Goal: Use online tool/utility

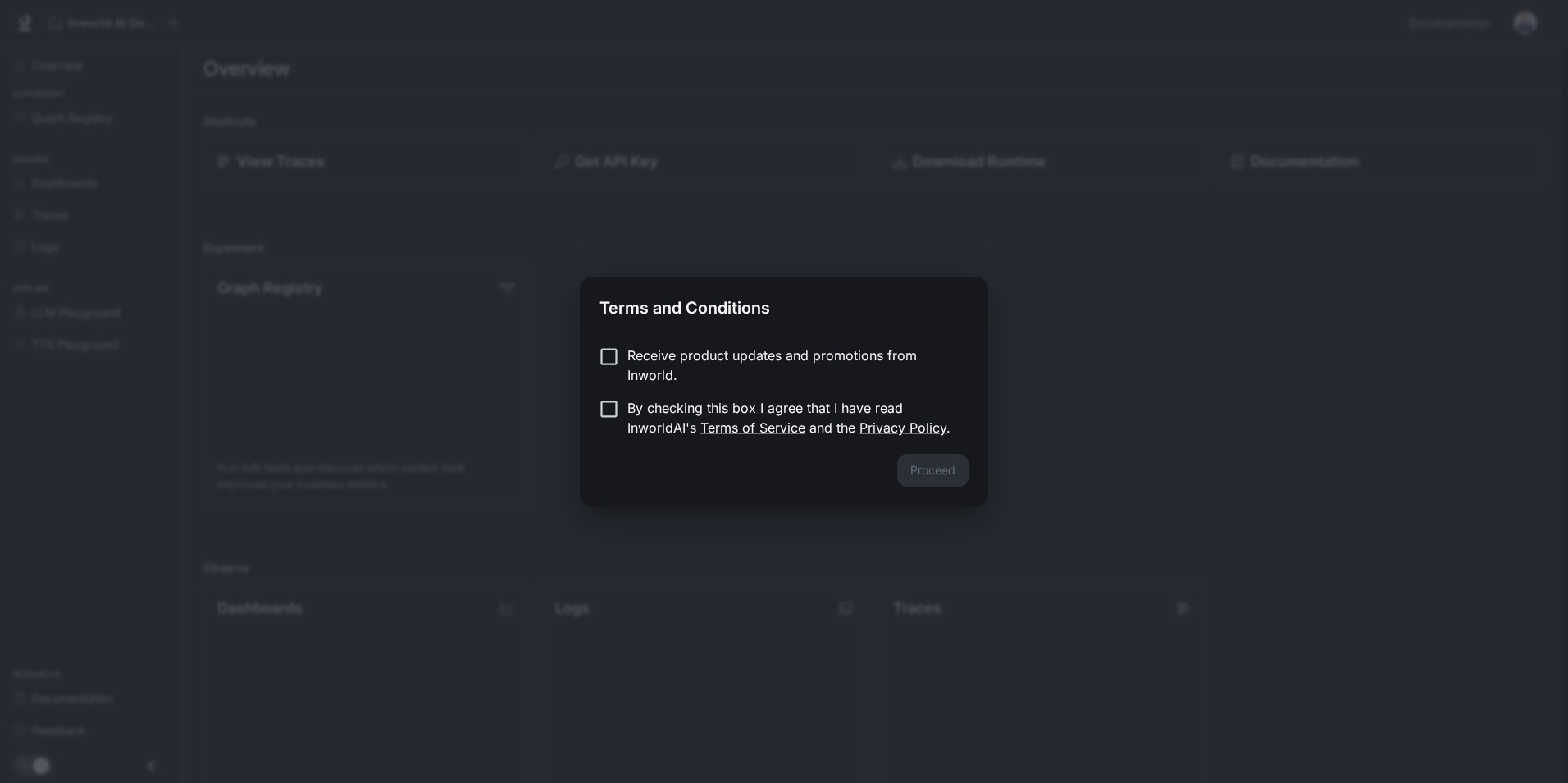
click at [726, 405] on p "By checking this box I agree that I have read InworldAI's Terms of Service and …" at bounding box center [790, 418] width 328 height 40
click at [944, 466] on button "Proceed" at bounding box center [932, 469] width 71 height 33
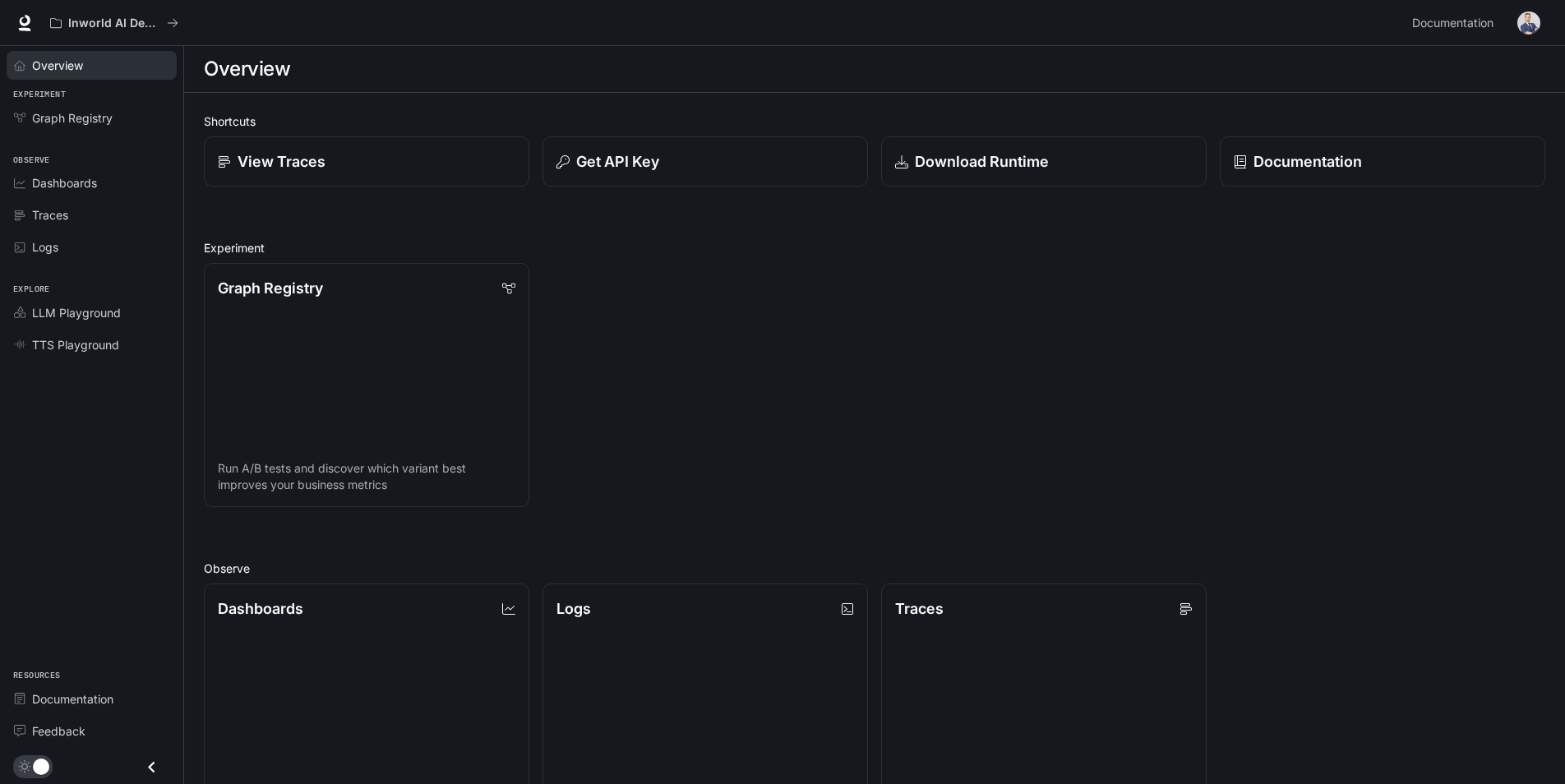
click at [96, 70] on div "Overview" at bounding box center [100, 65] width 137 height 17
click at [102, 302] on link "LLM Playground" at bounding box center [91, 312] width 170 height 29
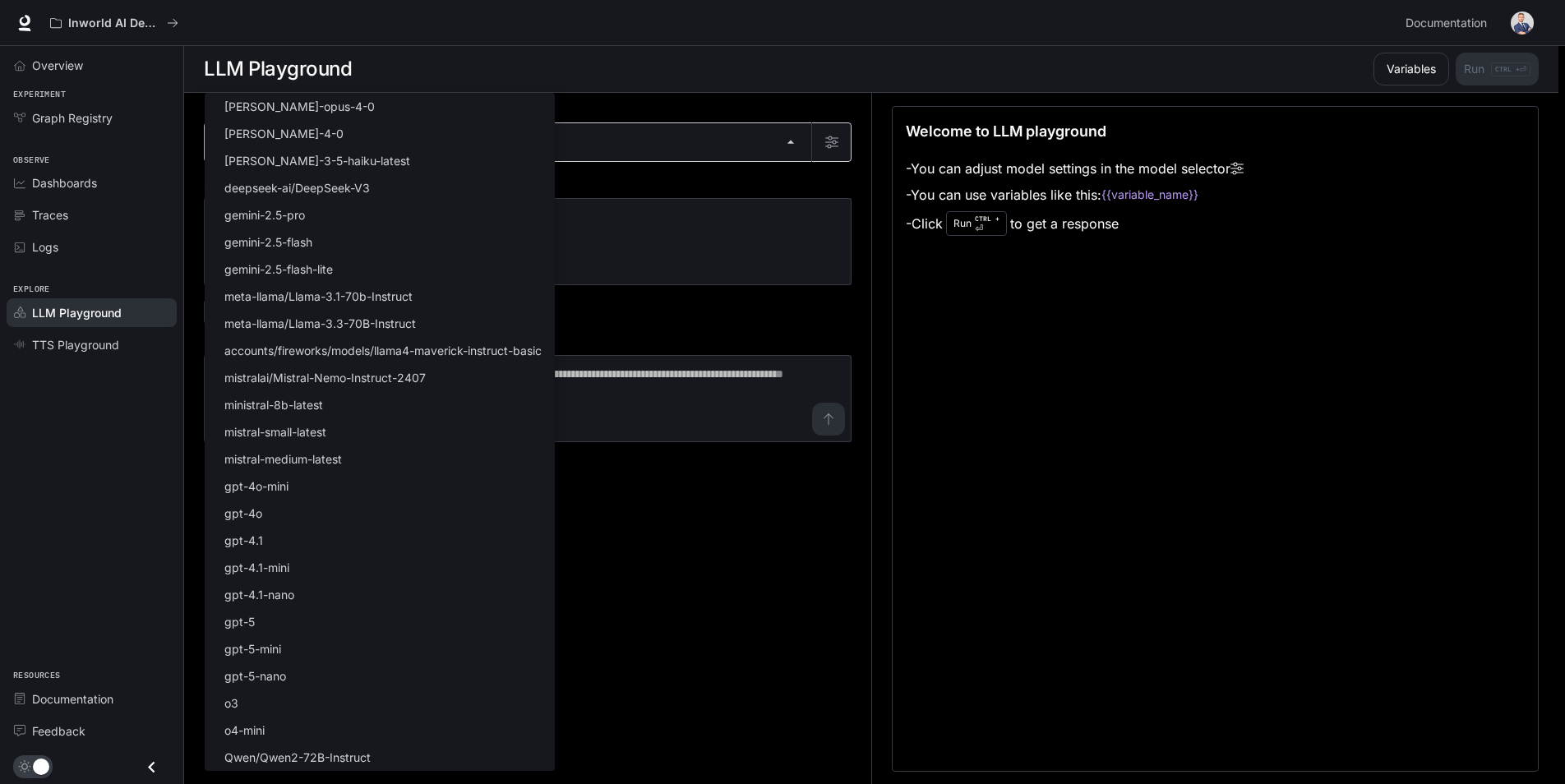
click at [382, 136] on body "Skip to main content Inworld AI Demos Documentation Documentation Portal Overvi…" at bounding box center [782, 392] width 1565 height 785
click at [339, 160] on p "[PERSON_NAME]-3-5-haiku-latest" at bounding box center [317, 160] width 186 height 17
type input "**********"
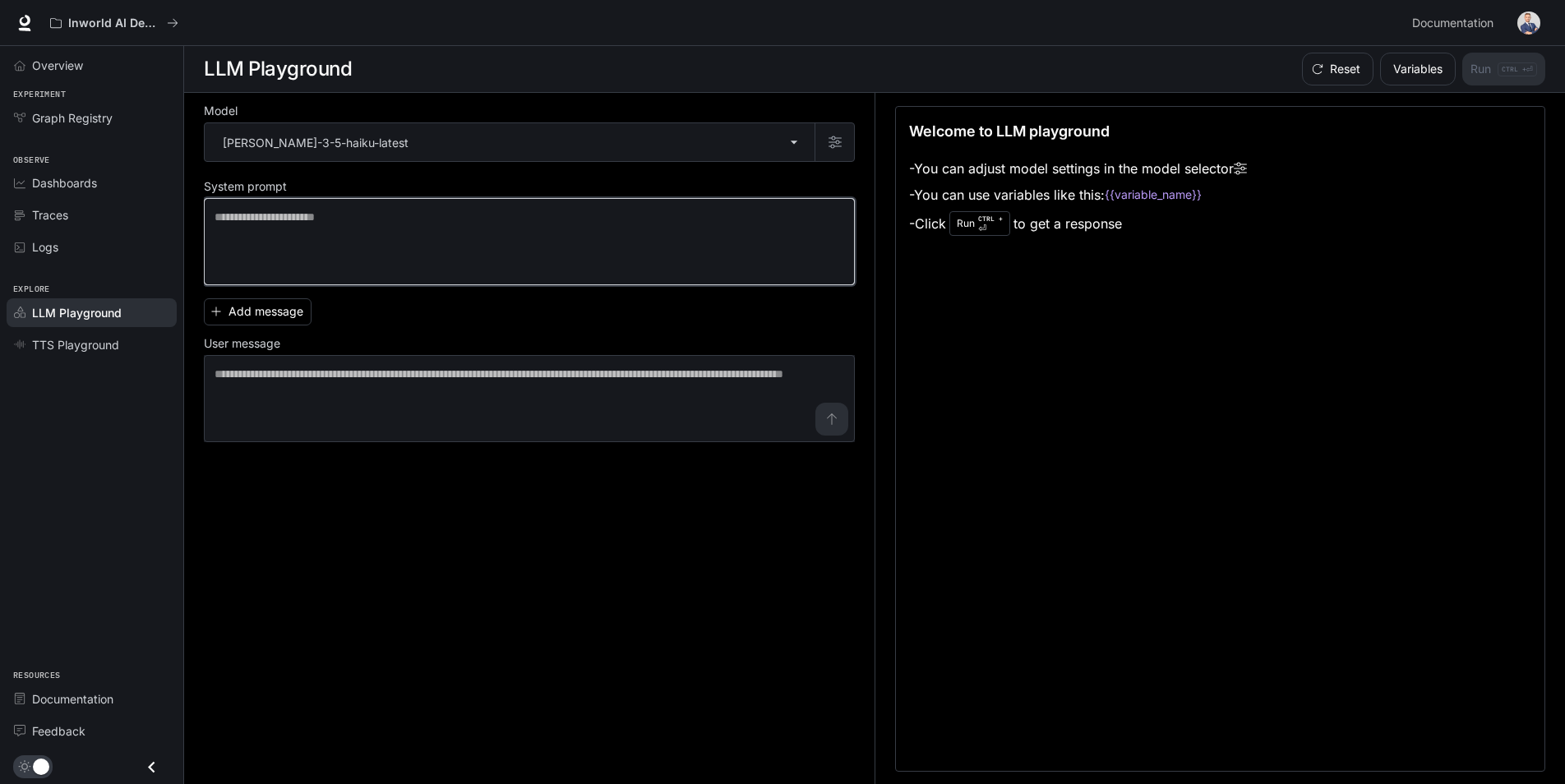
click at [367, 221] on textarea at bounding box center [529, 241] width 629 height 66
